Goal: Information Seeking & Learning: Learn about a topic

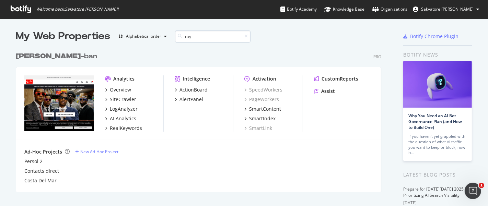
scroll to position [6, 6]
type input "ray"
click at [122, 98] on div "SiteCrawler" at bounding box center [123, 99] width 26 height 7
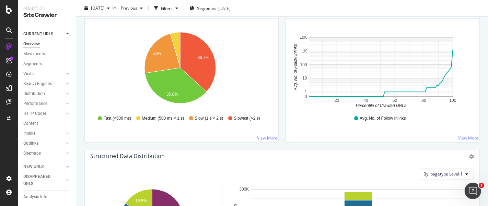
scroll to position [31, 0]
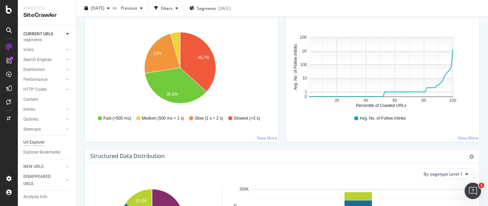
click at [33, 139] on div "Url Explorer" at bounding box center [33, 142] width 21 height 7
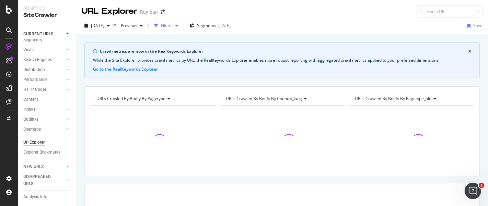
click at [173, 27] on div "Filters" at bounding box center [167, 26] width 12 height 6
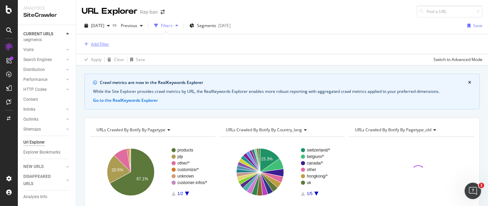
click at [105, 42] on div "Add Filter" at bounding box center [100, 44] width 18 height 6
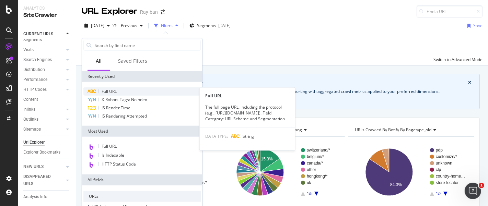
click at [120, 91] on div "Full URL" at bounding box center [141, 91] width 117 height 8
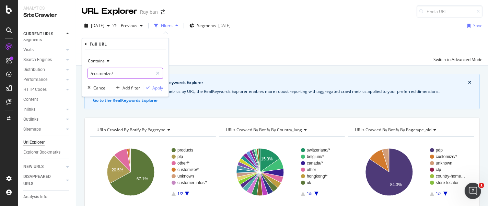
type input "/customize/"
click at [157, 87] on div "Apply" at bounding box center [157, 88] width 11 height 6
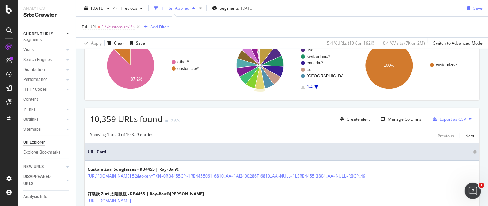
scroll to position [169, 0]
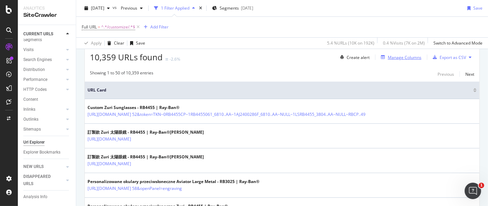
click at [397, 56] on div "Manage Columns" at bounding box center [405, 58] width 34 height 6
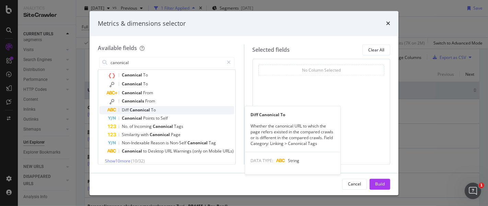
scroll to position [20, 0]
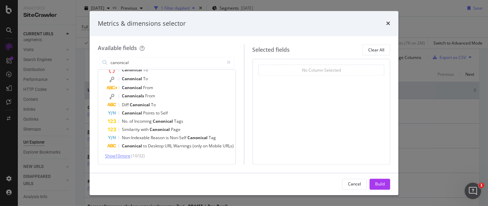
type input "canonical"
click at [128, 155] on span "Show 10 more" at bounding box center [117, 156] width 25 height 6
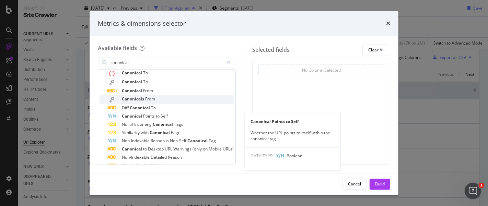
scroll to position [16, 0]
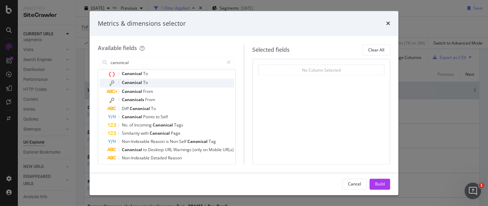
click at [179, 81] on div "Canonical To" at bounding box center [171, 83] width 126 height 9
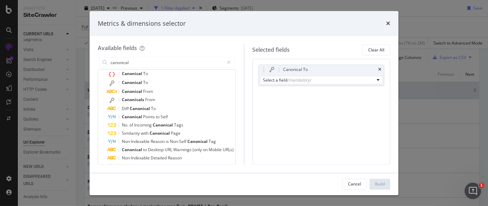
click at [179, 81] on div "Canonical To" at bounding box center [171, 83] width 126 height 9
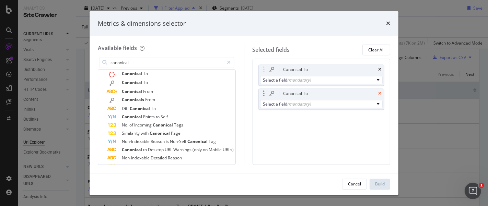
click at [380, 94] on icon "times" at bounding box center [379, 94] width 3 height 4
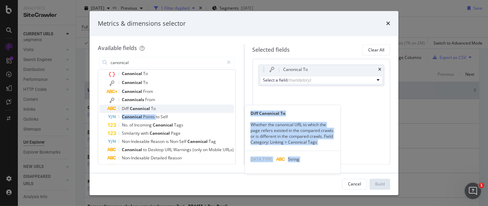
drag, startPoint x: 156, startPoint y: 117, endPoint x: 163, endPoint y: 108, distance: 10.5
click at [163, 108] on div "Canonical To Canonical To Canonical From Canonicals From Diff Canonical To Diff…" at bounding box center [166, 153] width 134 height 167
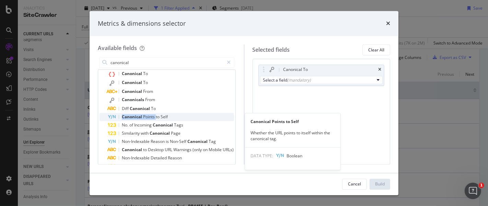
click at [142, 116] on span "Canonical" at bounding box center [132, 117] width 21 height 6
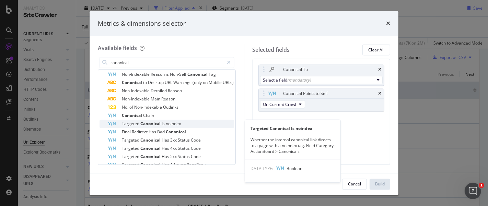
scroll to position [103, 0]
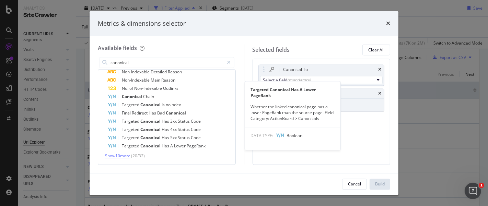
click at [125, 155] on span "Show 10 more" at bounding box center [117, 156] width 25 height 6
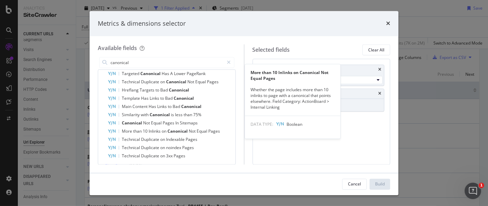
scroll to position [185, 0]
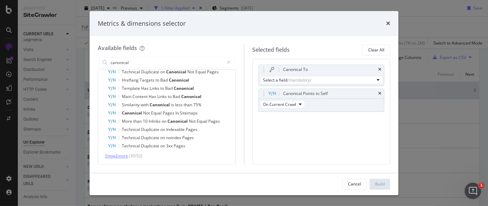
click at [125, 155] on span "Show 2 more" at bounding box center [116, 156] width 23 height 6
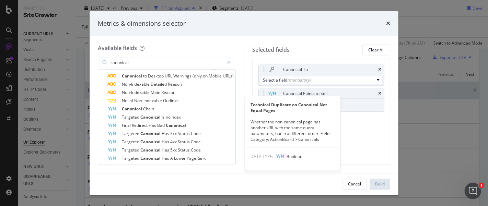
scroll to position [90, 0]
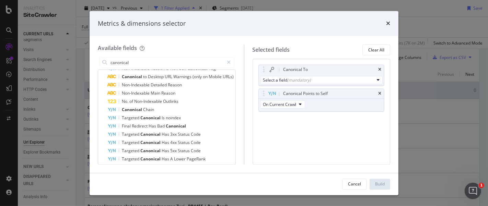
click at [351, 143] on div "Canonical To Select a field (mandatory) Canonical Points to Self On Current Cra…" at bounding box center [322, 112] width 138 height 106
click at [378, 80] on icon "modal" at bounding box center [378, 80] width 3 height 4
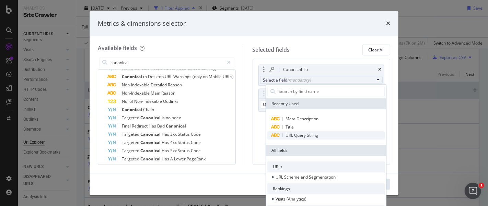
click at [336, 134] on span "URL Query String" at bounding box center [325, 135] width 117 height 8
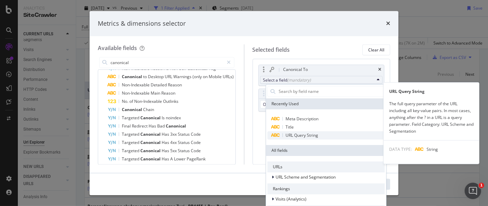
click at [286, 137] on span "URL Query String" at bounding box center [301, 135] width 33 height 6
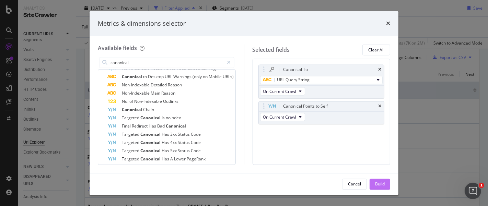
click at [379, 184] on div "Build" at bounding box center [380, 184] width 10 height 6
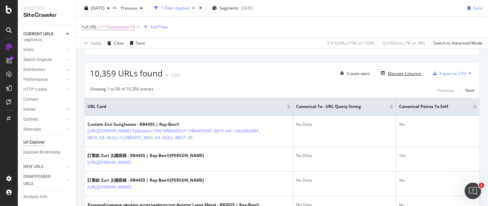
scroll to position [150, 0]
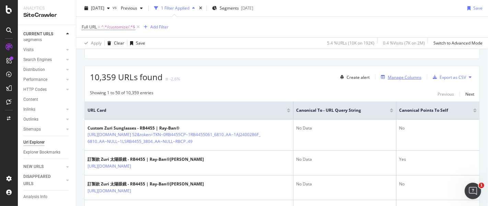
click at [396, 77] on div "Manage Columns" at bounding box center [405, 77] width 34 height 6
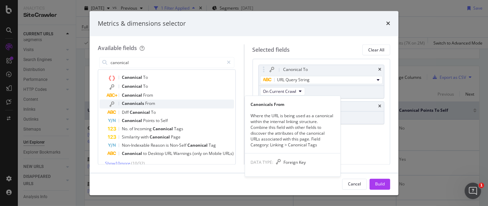
scroll to position [20, 0]
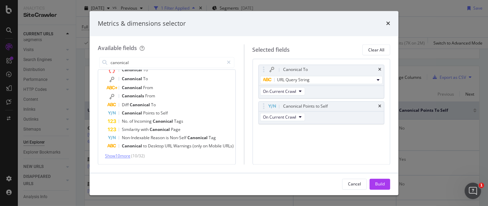
type input "canonical"
click at [126, 156] on span "Show 10 more" at bounding box center [117, 156] width 25 height 6
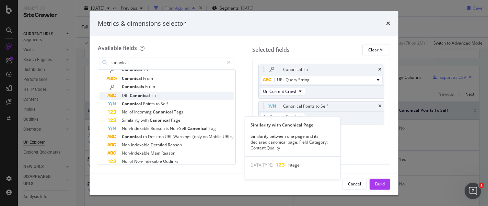
scroll to position [30, 0]
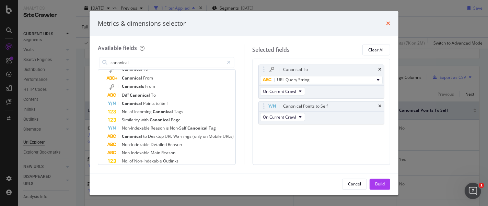
click at [388, 23] on icon "times" at bounding box center [388, 23] width 4 height 5
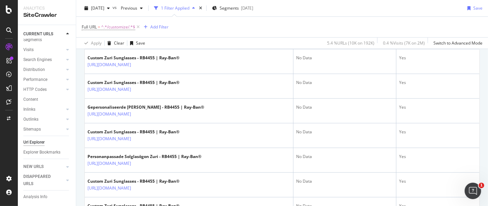
scroll to position [491, 0]
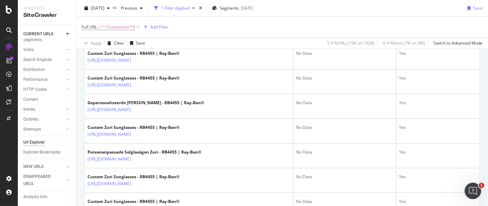
click at [138, 13] on icon at bounding box center [136, 11] width 4 height 4
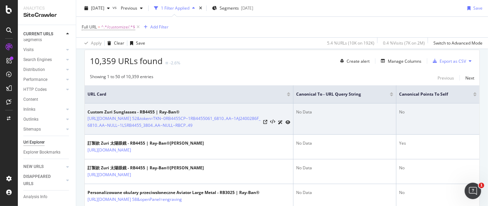
scroll to position [166, 0]
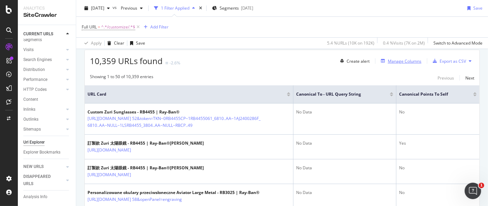
click at [388, 58] on div "Manage Columns" at bounding box center [405, 61] width 34 height 6
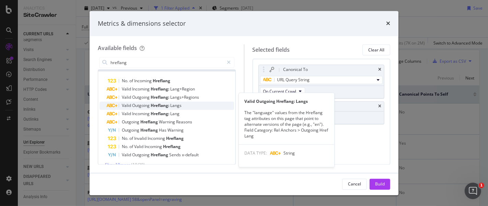
scroll to position [18, 0]
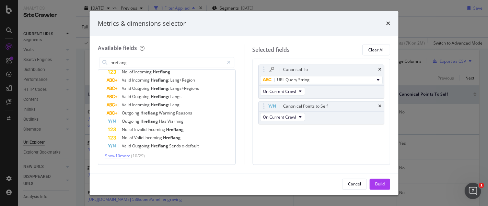
type input "hreflang"
click at [126, 154] on span "Show 10 more" at bounding box center [117, 156] width 25 height 6
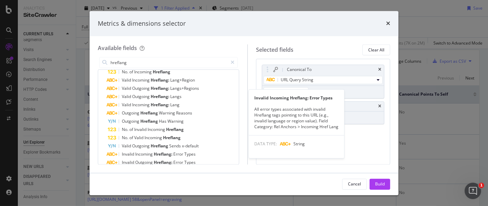
scroll to position [103, 0]
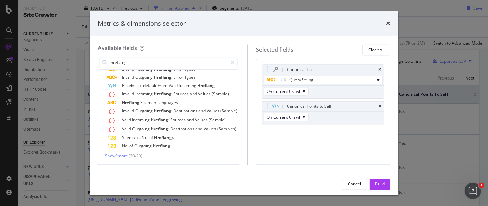
click at [126, 155] on span "Show 9 more" at bounding box center [116, 156] width 23 height 6
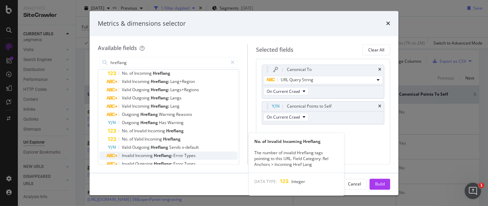
scroll to position [12, 0]
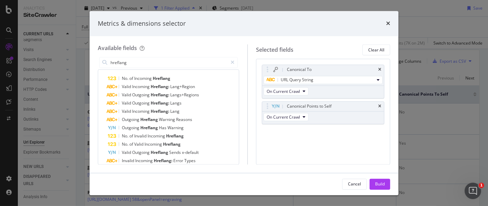
click at [387, 19] on div "Metrics & dimensions selector" at bounding box center [244, 23] width 309 height 25
click at [387, 23] on icon "times" at bounding box center [388, 23] width 4 height 5
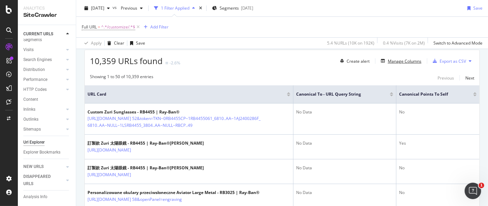
scroll to position [0, 0]
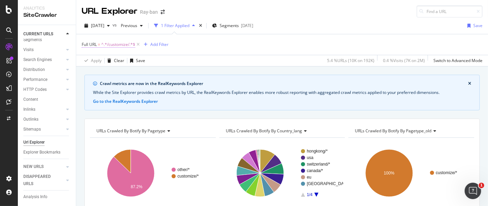
click at [115, 44] on span "^.*/customize/.*$" at bounding box center [118, 45] width 34 height 10
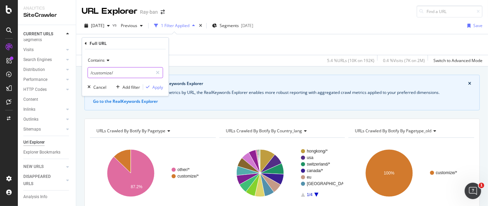
click at [110, 73] on input "/customize/" at bounding box center [120, 72] width 65 height 11
type input "/tech/"
click at [159, 89] on div "Apply" at bounding box center [157, 87] width 11 height 6
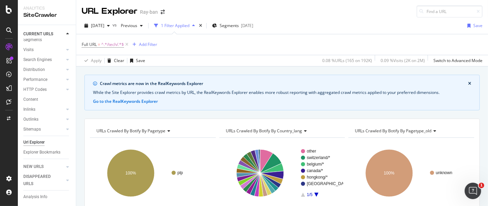
click at [269, 92] on div "While the Site Explorer provides crawl metrics by URL, the RealKeywords Explore…" at bounding box center [282, 93] width 378 height 6
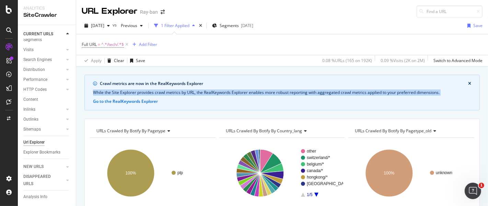
click at [269, 92] on div "While the Site Explorer provides crawl metrics by URL, the RealKeywords Explore…" at bounding box center [282, 93] width 378 height 6
click at [219, 92] on div "While the Site Explorer provides crawl metrics by URL, the RealKeywords Explore…" at bounding box center [282, 93] width 378 height 6
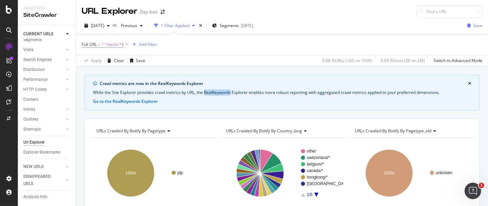
click at [219, 92] on div "While the Site Explorer provides crawl metrics by URL, the RealKeywords Explore…" at bounding box center [282, 93] width 378 height 6
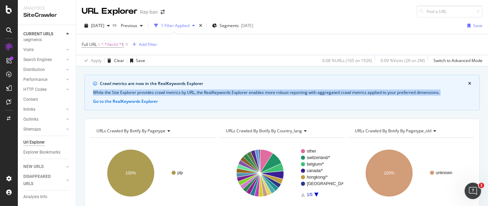
click at [219, 92] on div "While the Site Explorer provides crawl metrics by URL, the RealKeywords Explore…" at bounding box center [282, 93] width 378 height 6
